Goal: Task Accomplishment & Management: Manage account settings

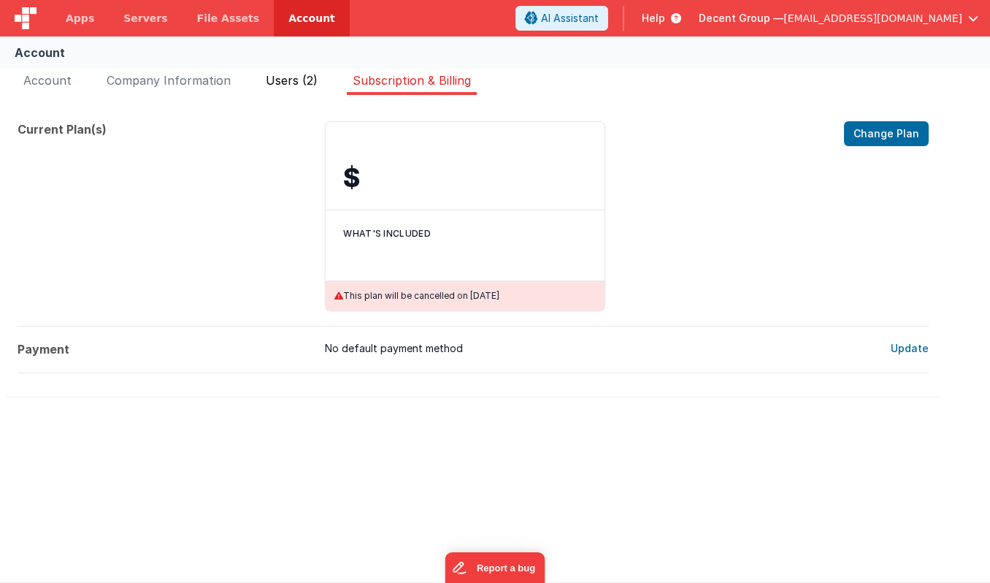
click at [296, 73] on span "Users (2)" at bounding box center [292, 80] width 52 height 15
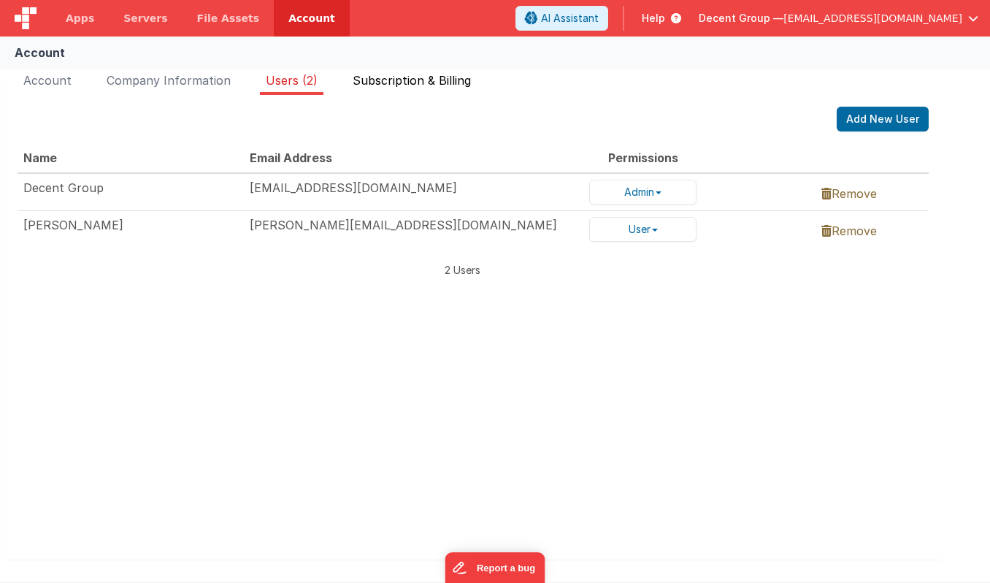
click at [401, 74] on span "Subscription & Billing" at bounding box center [412, 80] width 118 height 15
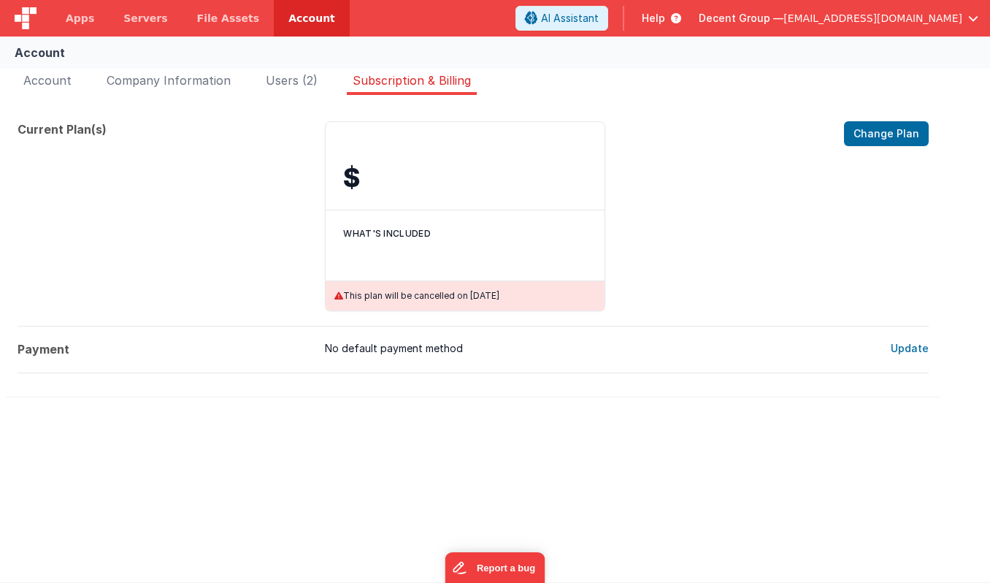
click at [880, 17] on span "[EMAIL_ADDRESS][DOMAIN_NAME]" at bounding box center [873, 18] width 179 height 15
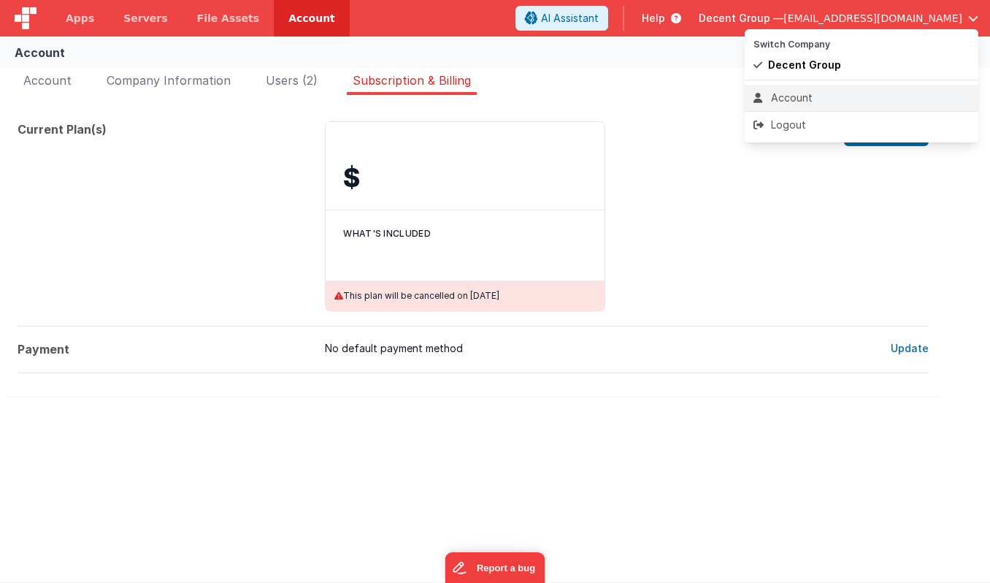
click at [815, 91] on div "Account" at bounding box center [862, 98] width 216 height 15
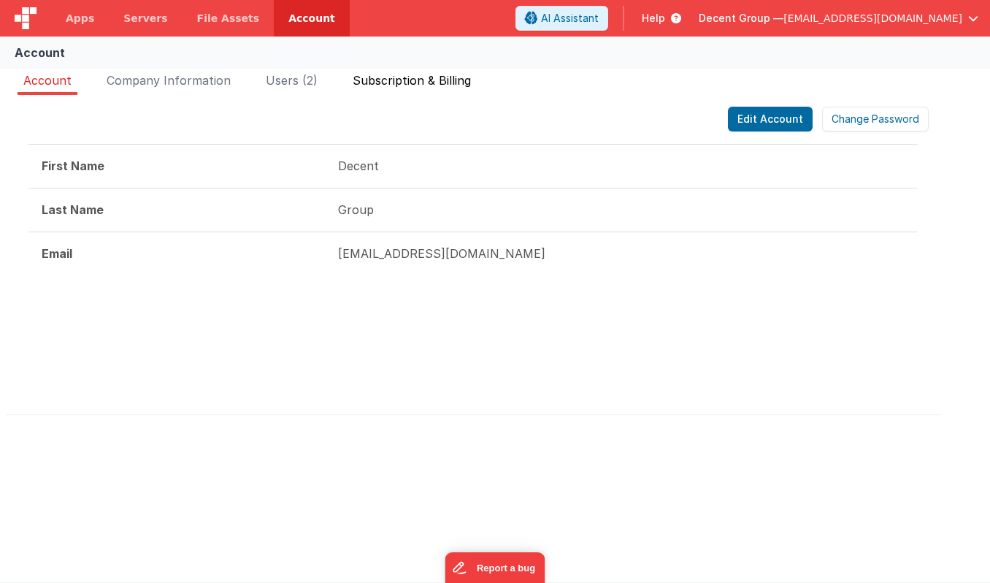
click at [399, 73] on span "Subscription & Billing" at bounding box center [412, 80] width 118 height 15
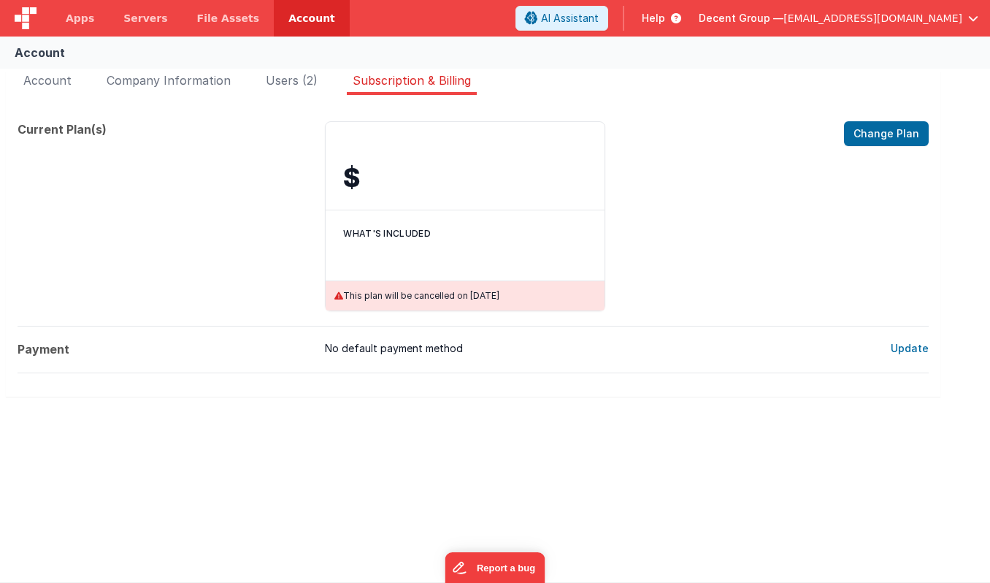
click at [974, 6] on div "Decent Group — [EMAIL_ADDRESS][DOMAIN_NAME]" at bounding box center [839, 18] width 280 height 25
click at [939, 17] on span "[EMAIL_ADDRESS][DOMAIN_NAME]" at bounding box center [873, 18] width 179 height 15
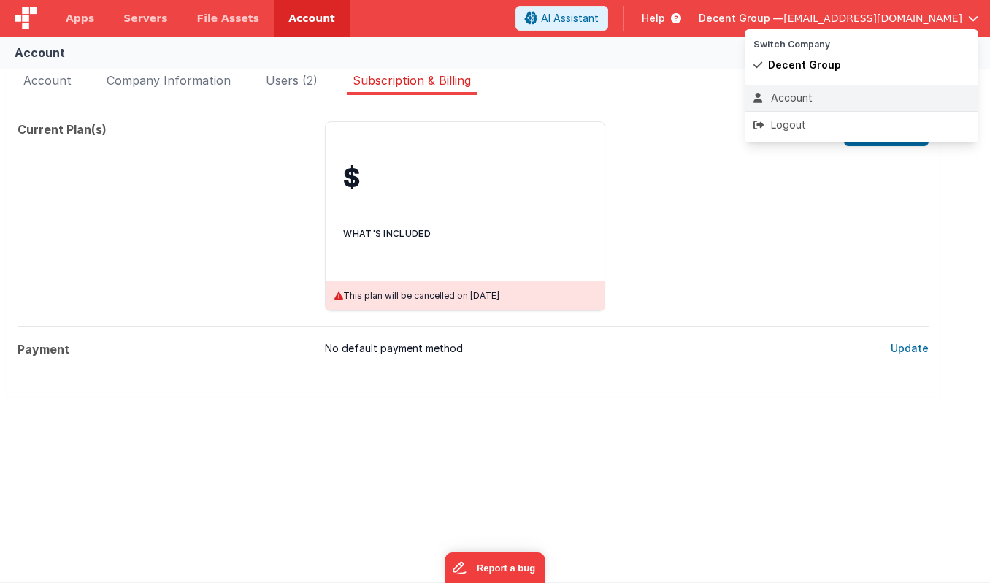
click at [837, 110] on li "Account" at bounding box center [862, 98] width 234 height 26
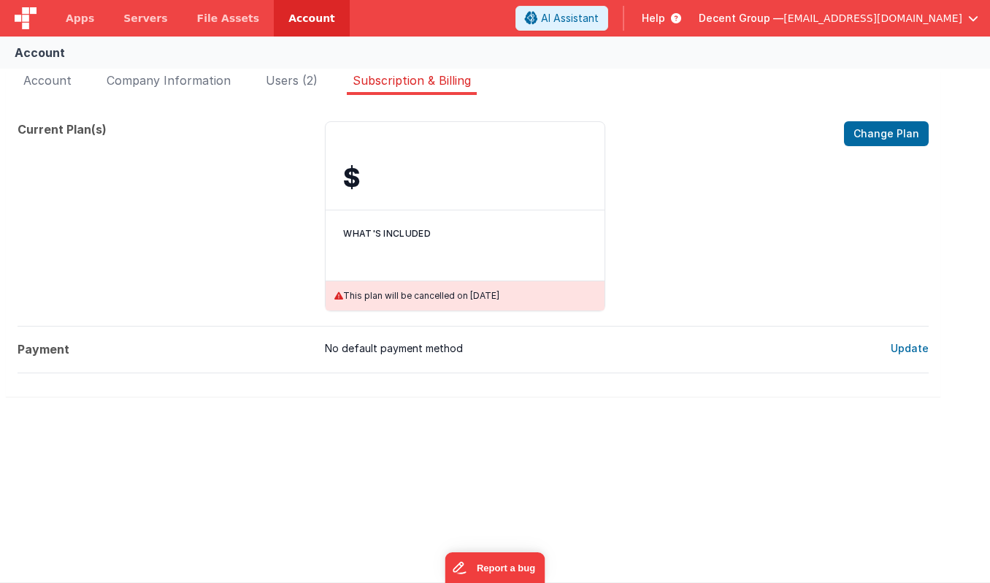
click at [957, 16] on span "[EMAIL_ADDRESS][DOMAIN_NAME]" at bounding box center [873, 18] width 179 height 15
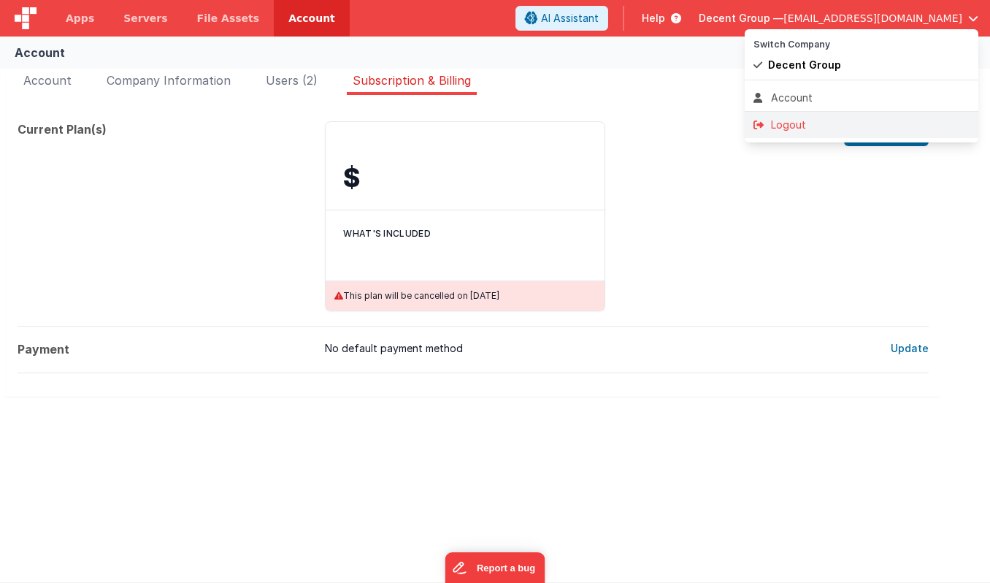
click at [826, 129] on div "Logout" at bounding box center [862, 125] width 216 height 15
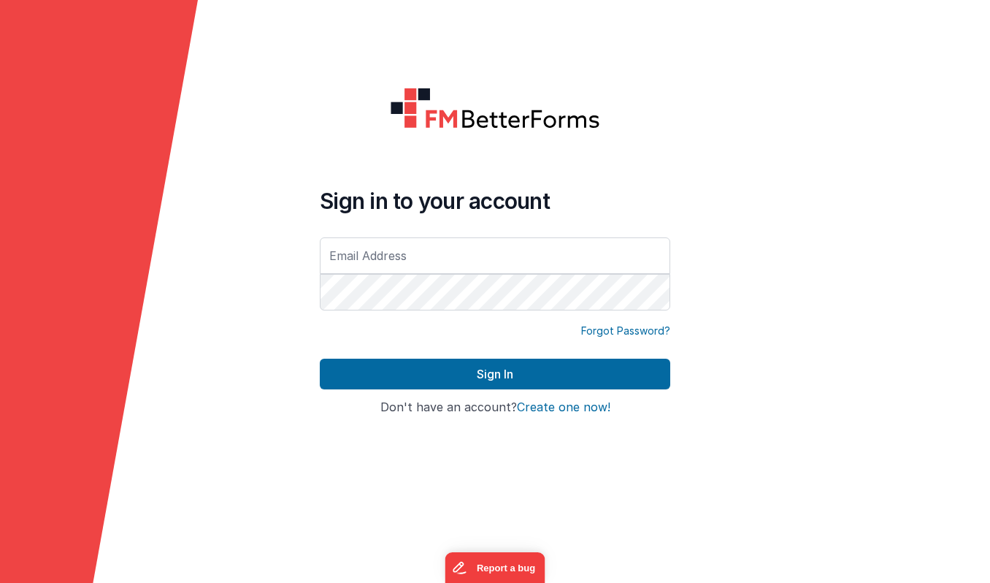
click at [403, 257] on input "text" at bounding box center [495, 255] width 351 height 37
type input "[EMAIL_ADDRESS][DOMAIN_NAME]"
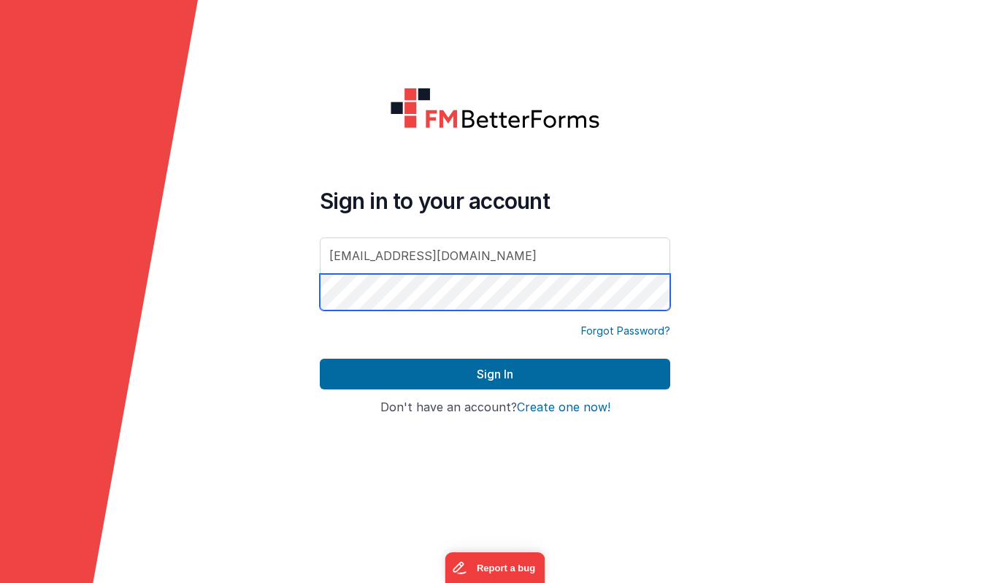
click at [320, 359] on button "Sign In" at bounding box center [495, 374] width 351 height 31
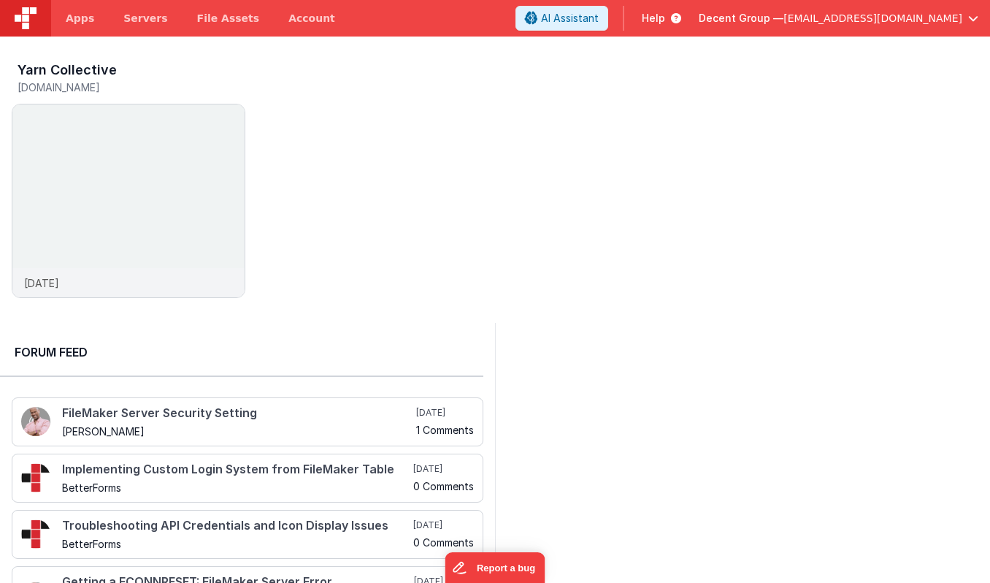
click at [784, 19] on span "Decent Group —" at bounding box center [741, 18] width 85 height 15
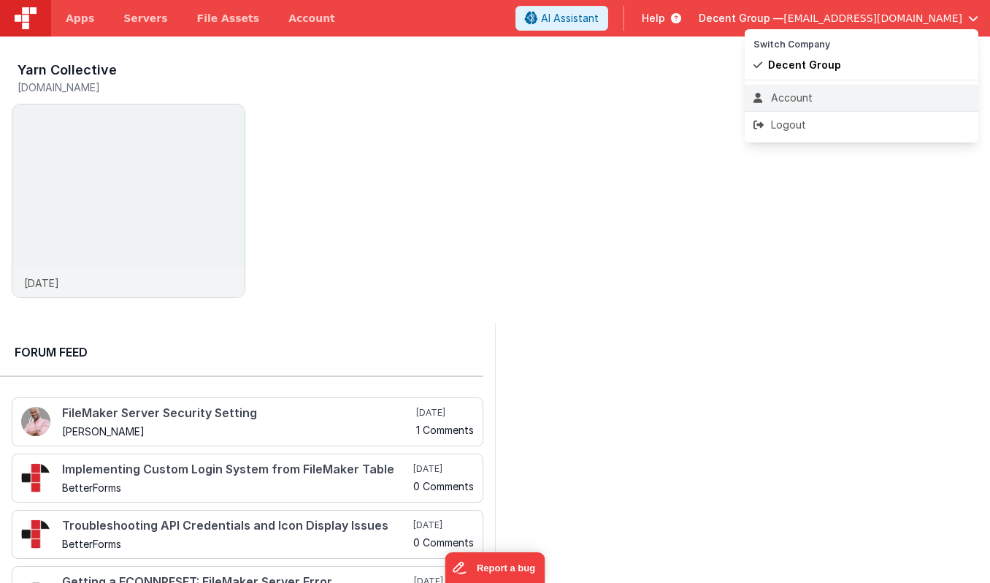
click at [790, 98] on div "Account" at bounding box center [862, 98] width 216 height 15
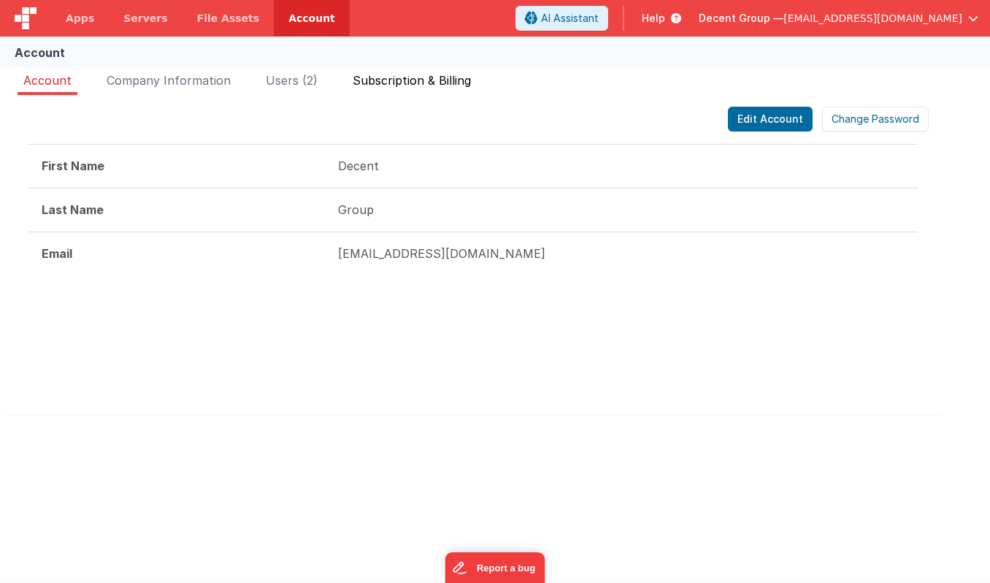
click at [432, 74] on span "Subscription & Billing" at bounding box center [412, 80] width 118 height 15
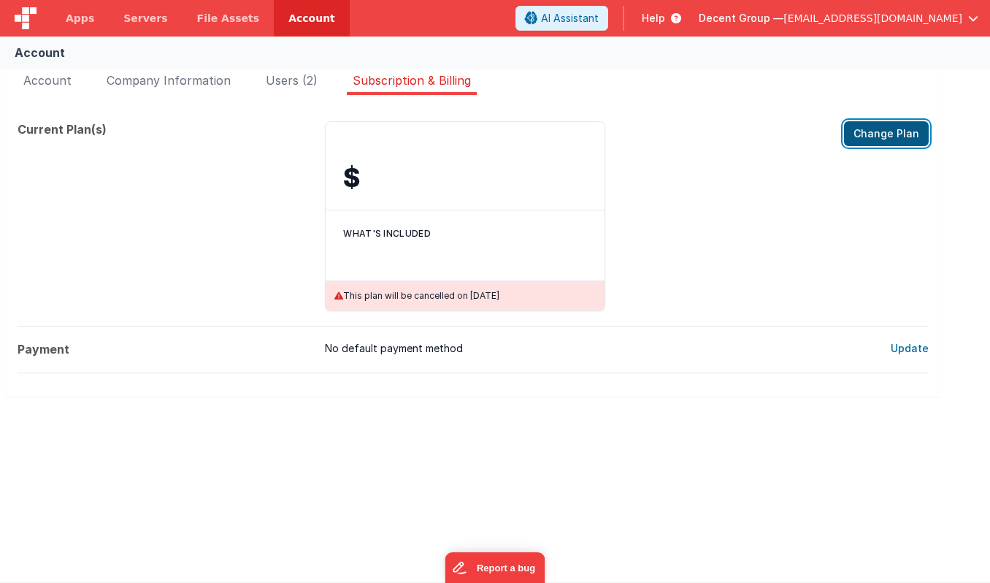
click at [868, 135] on button "Change Plan" at bounding box center [886, 133] width 85 height 25
